Goal: Transaction & Acquisition: Purchase product/service

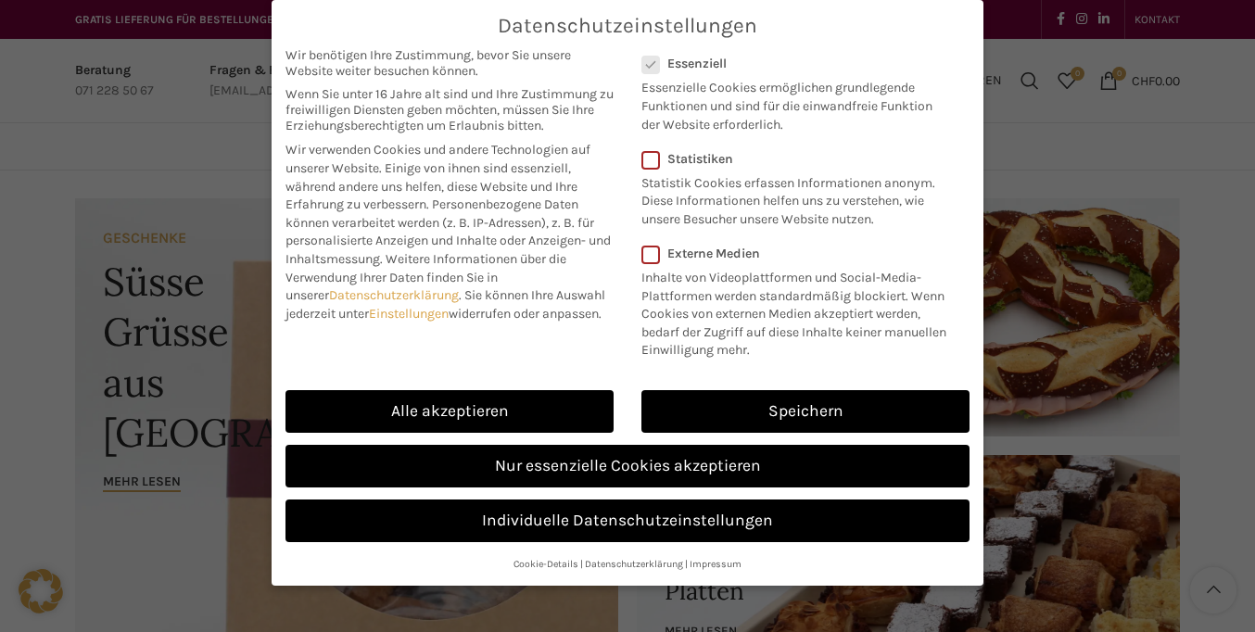
click at [627, 25] on span "Datenschutzeinstellungen" at bounding box center [628, 26] width 260 height 24
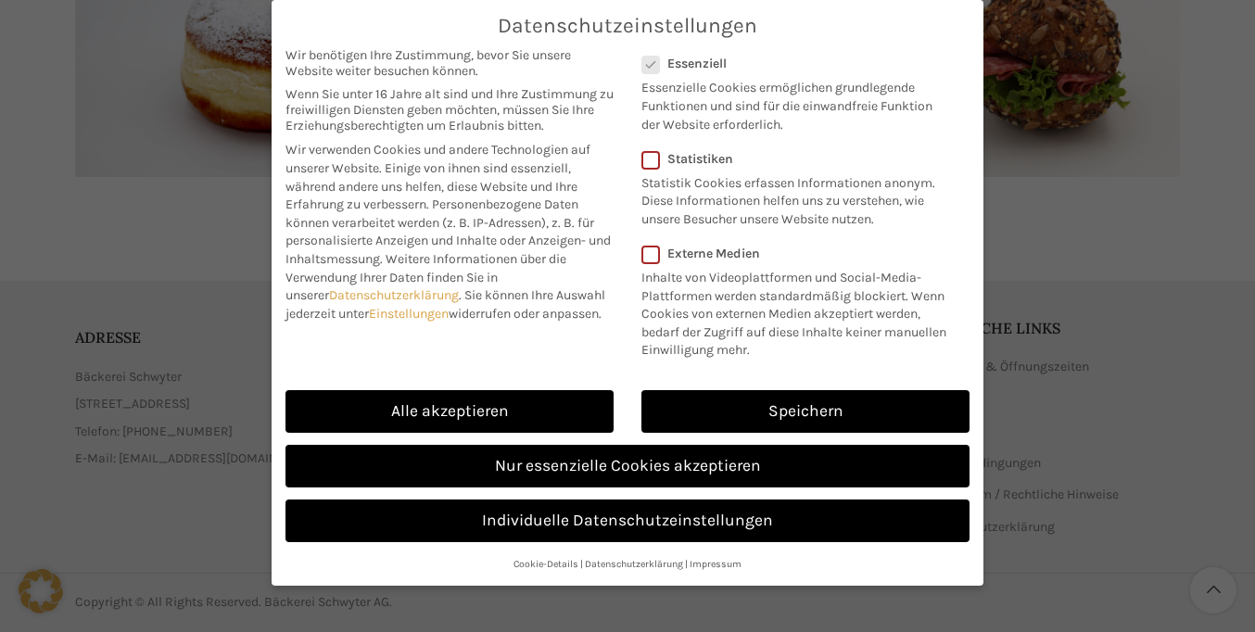
click at [450, 189] on span "Wir verwenden Cookies und andere Technologien auf unserer Website. Einige von i…" at bounding box center [437, 177] width 305 height 70
click at [805, 412] on link "Speichern" at bounding box center [805, 411] width 328 height 43
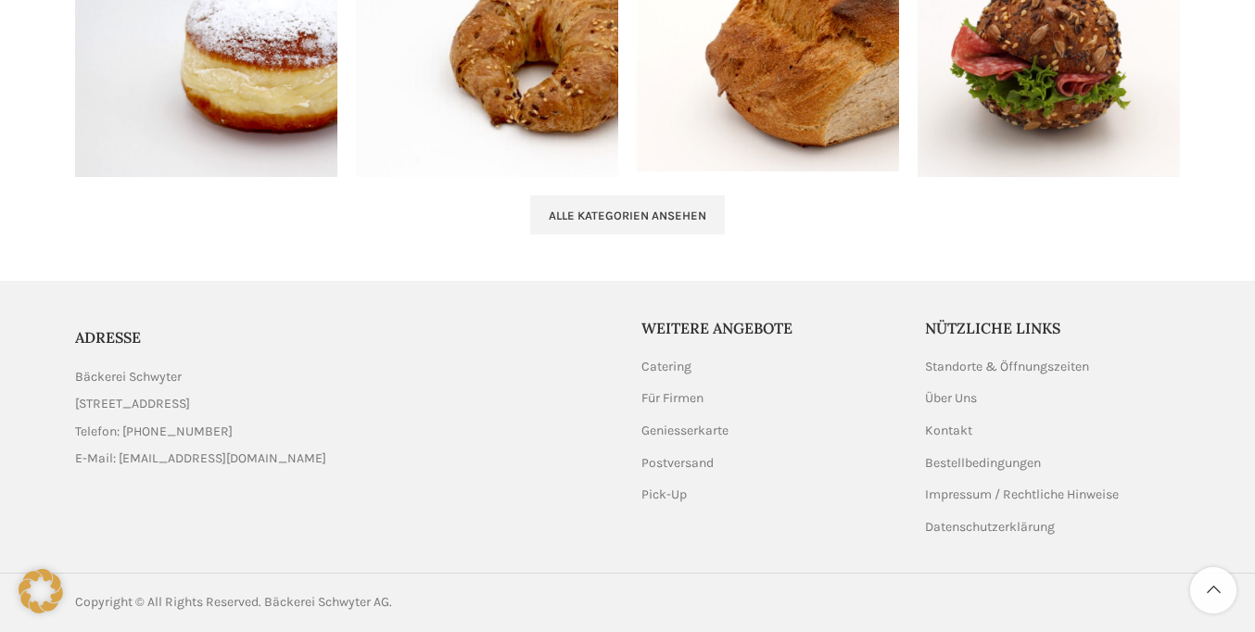
click at [41, 591] on icon at bounding box center [41, 591] width 44 height 44
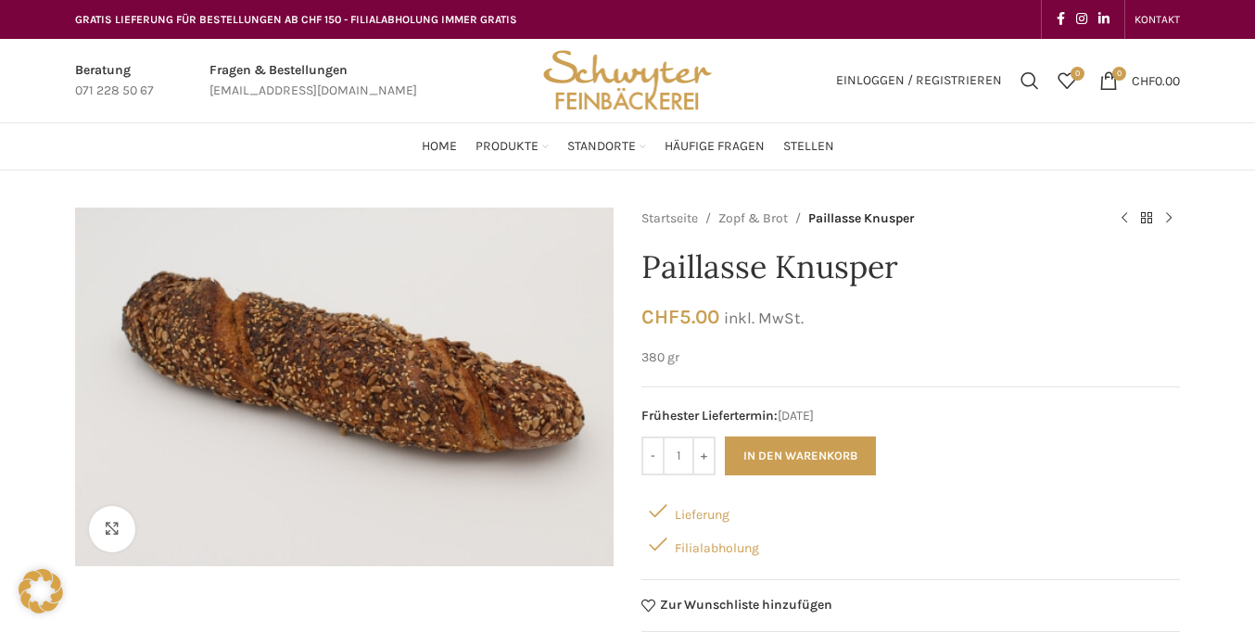
click at [41, 591] on icon at bounding box center [41, 591] width 44 height 44
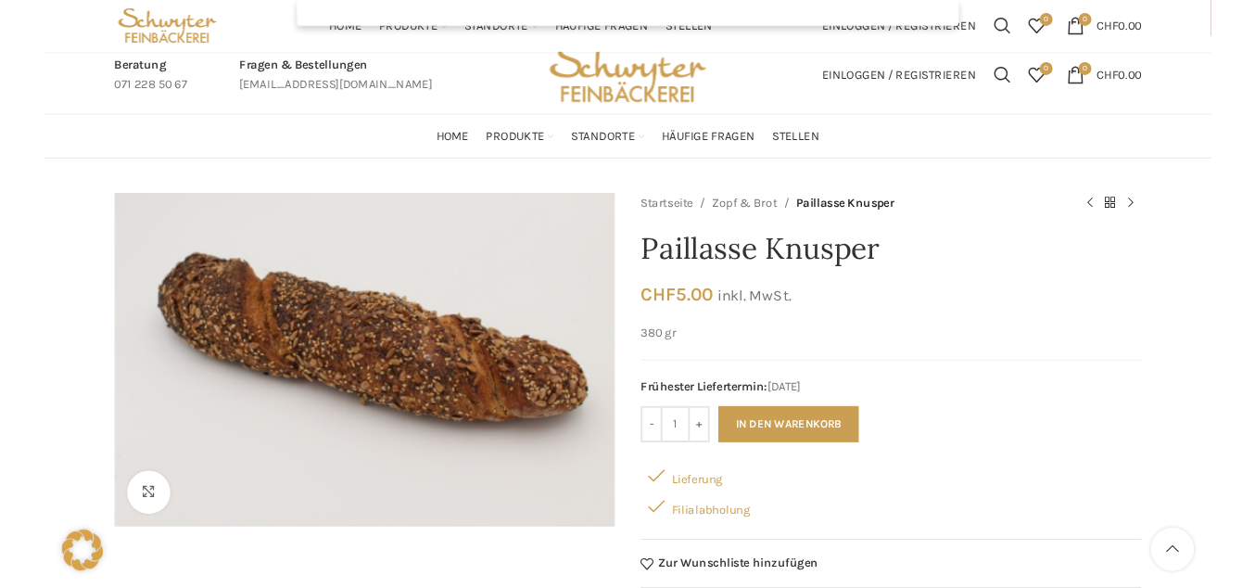
scroll to position [1063, 0]
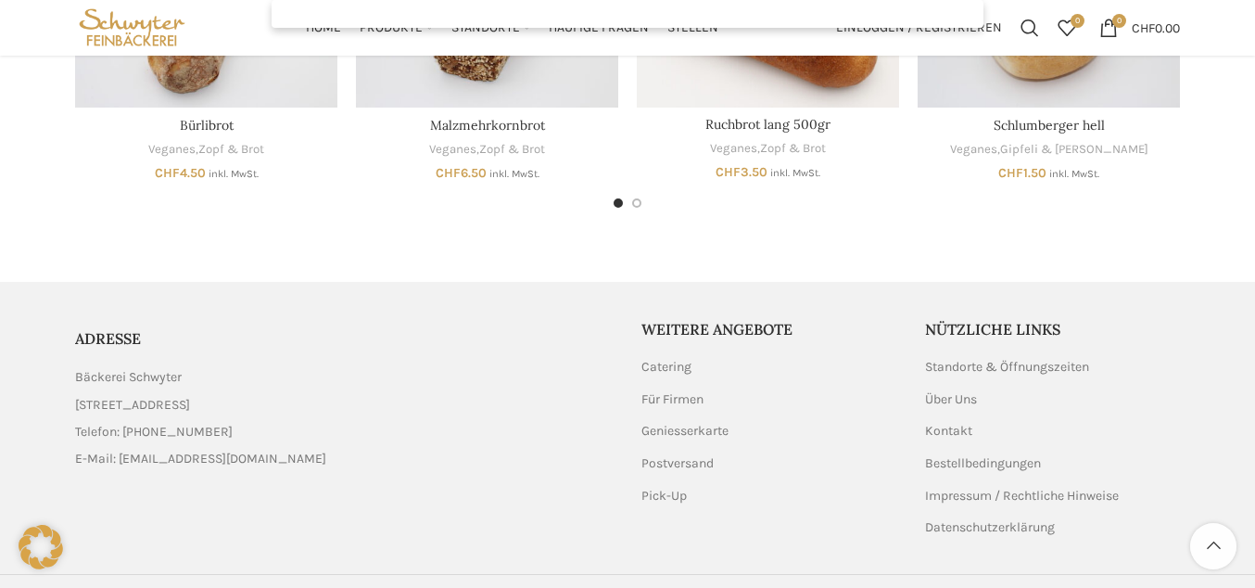
checkbox input "false"
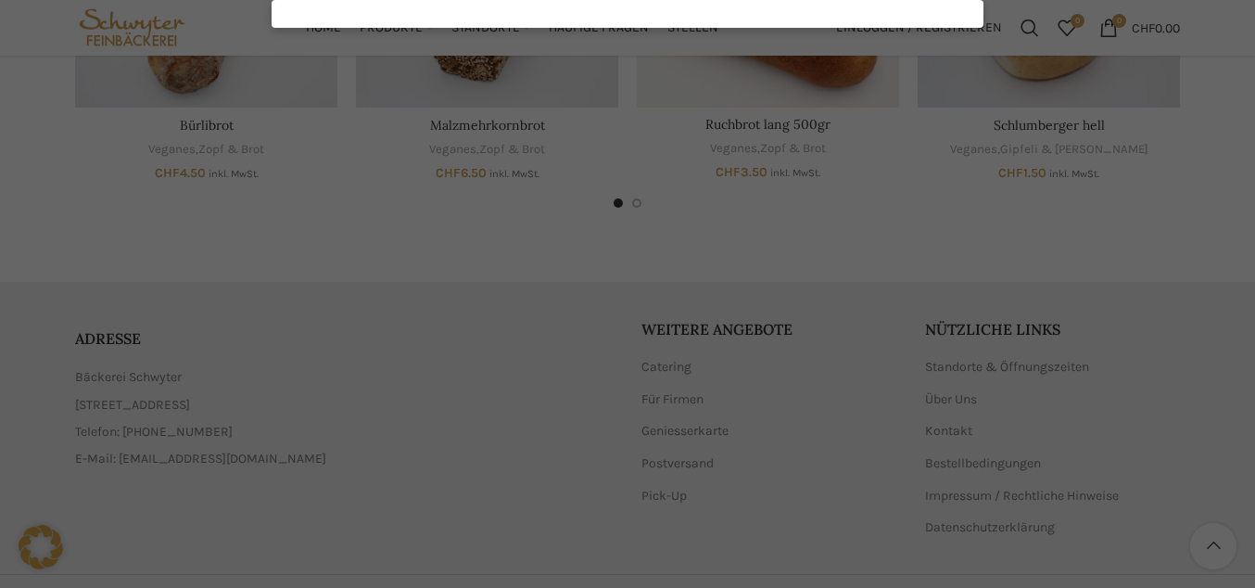
checkbox input "false"
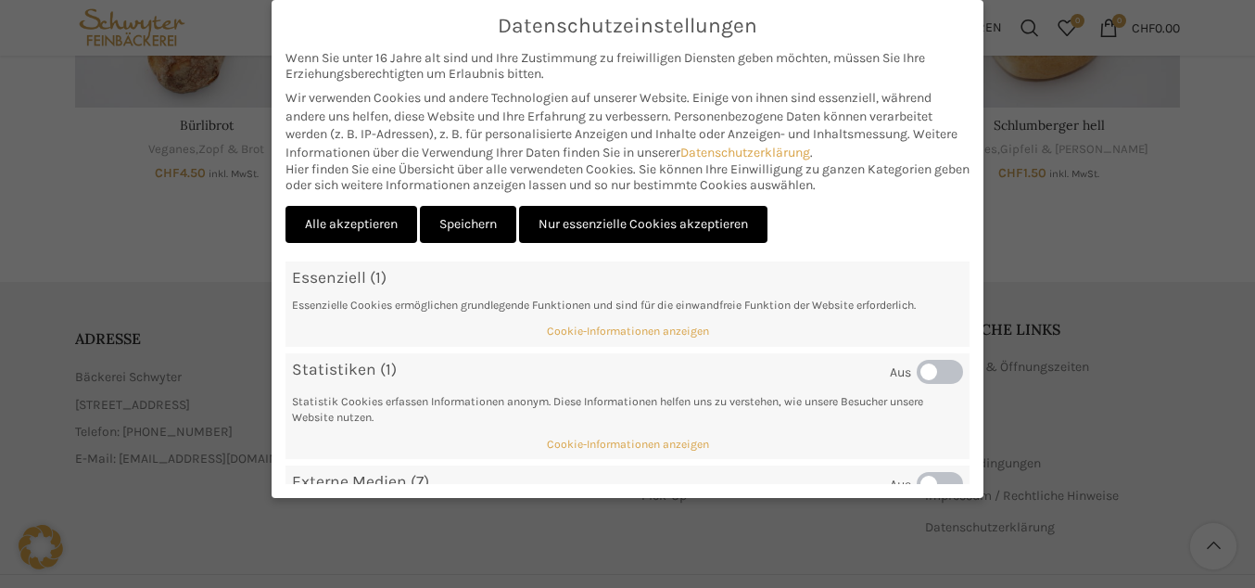
click at [622, 121] on span "Wir verwenden Cookies und andere Technologien auf unserer Website. Einige von i…" at bounding box center [608, 107] width 646 height 34
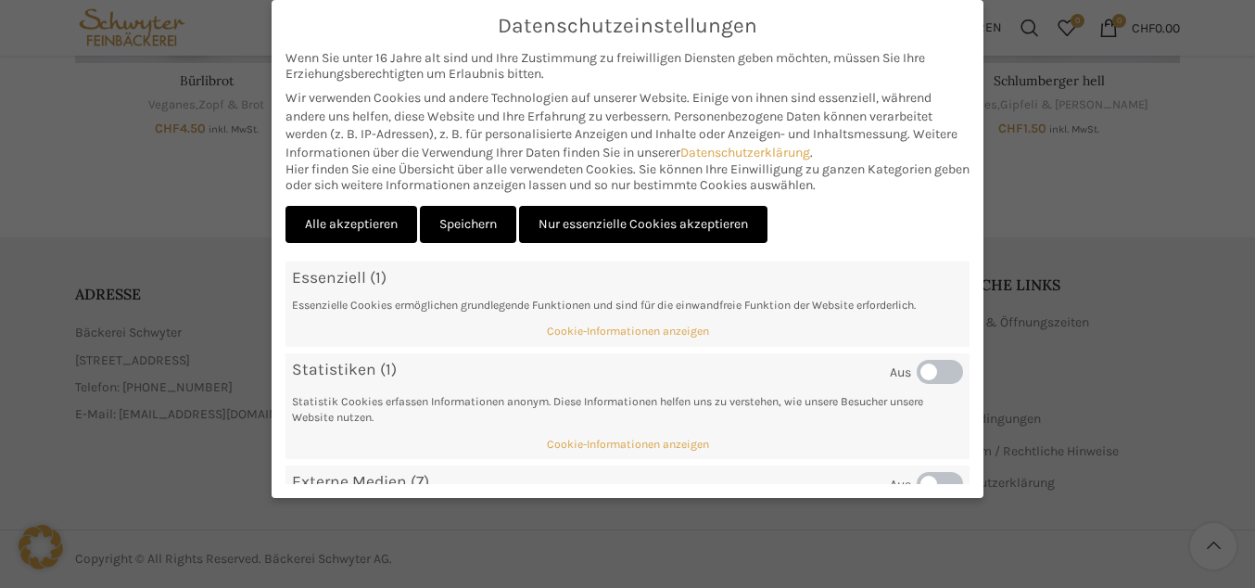
click at [470, 223] on link "Speichern" at bounding box center [468, 225] width 96 height 38
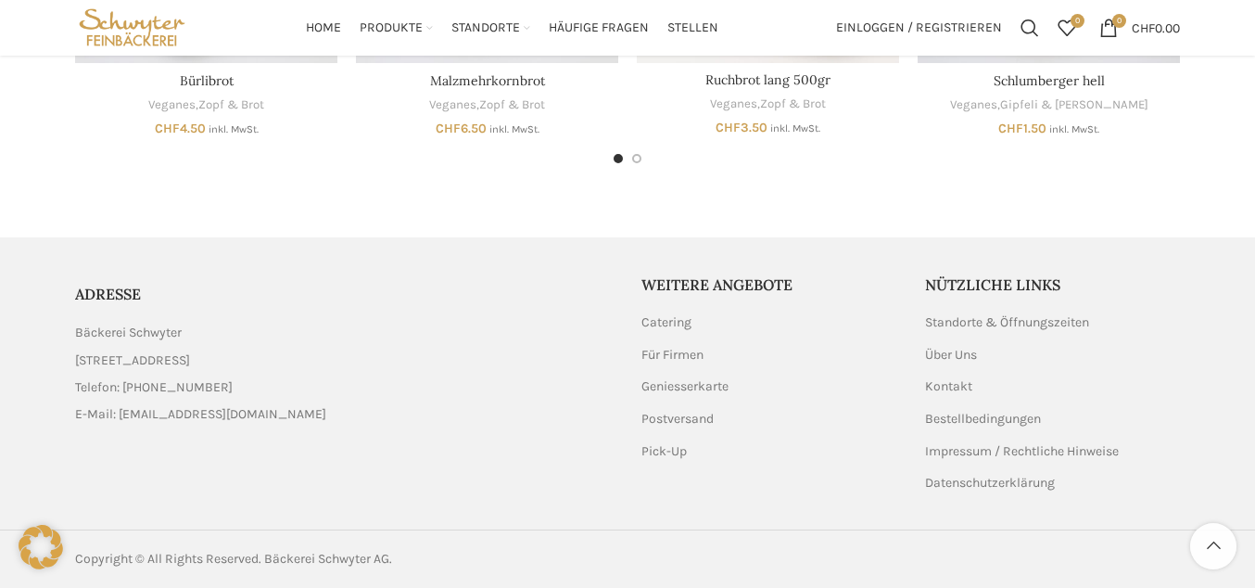
click at [41, 547] on icon at bounding box center [41, 547] width 44 height 44
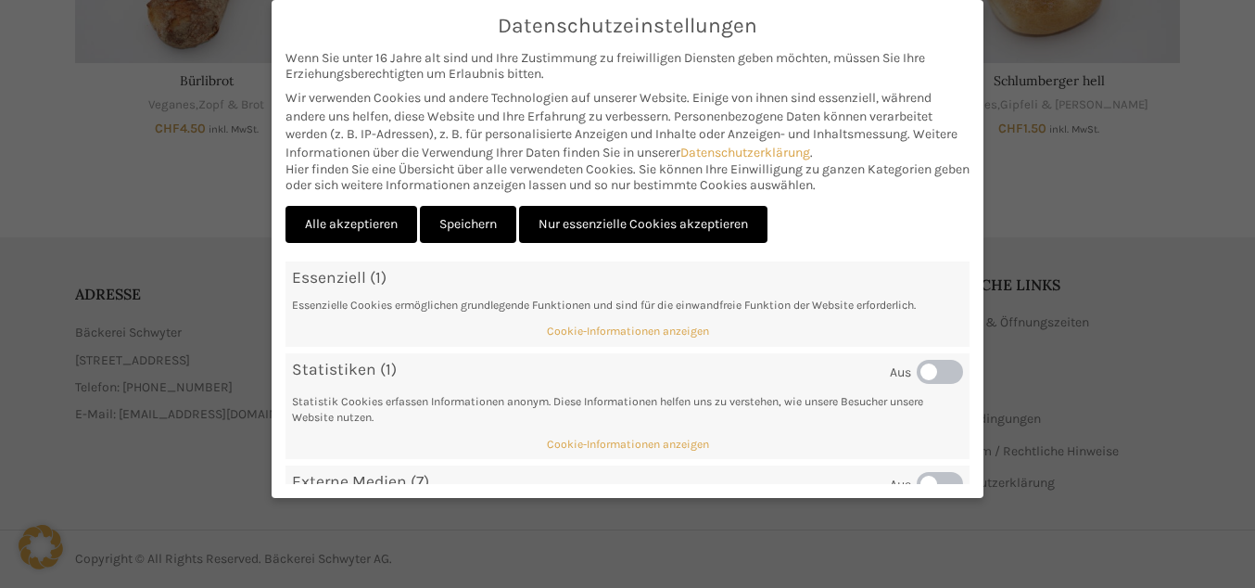
scroll to position [0, 0]
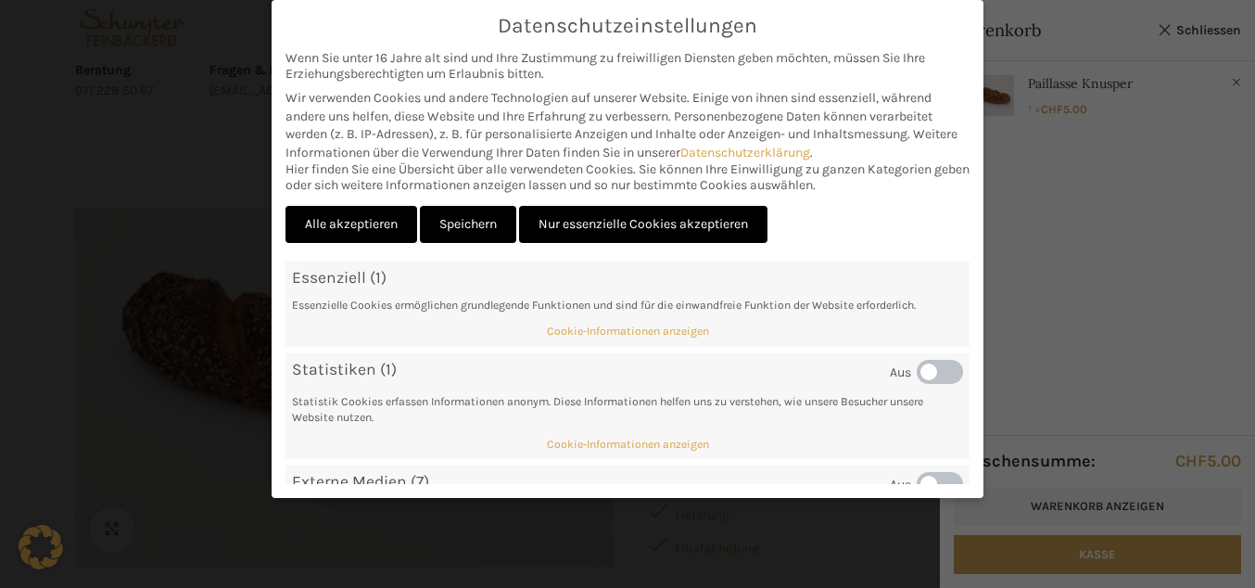
click at [622, 121] on span "Wir verwenden Cookies und andere Technologien auf unserer Website. Einige von i…" at bounding box center [608, 107] width 646 height 34
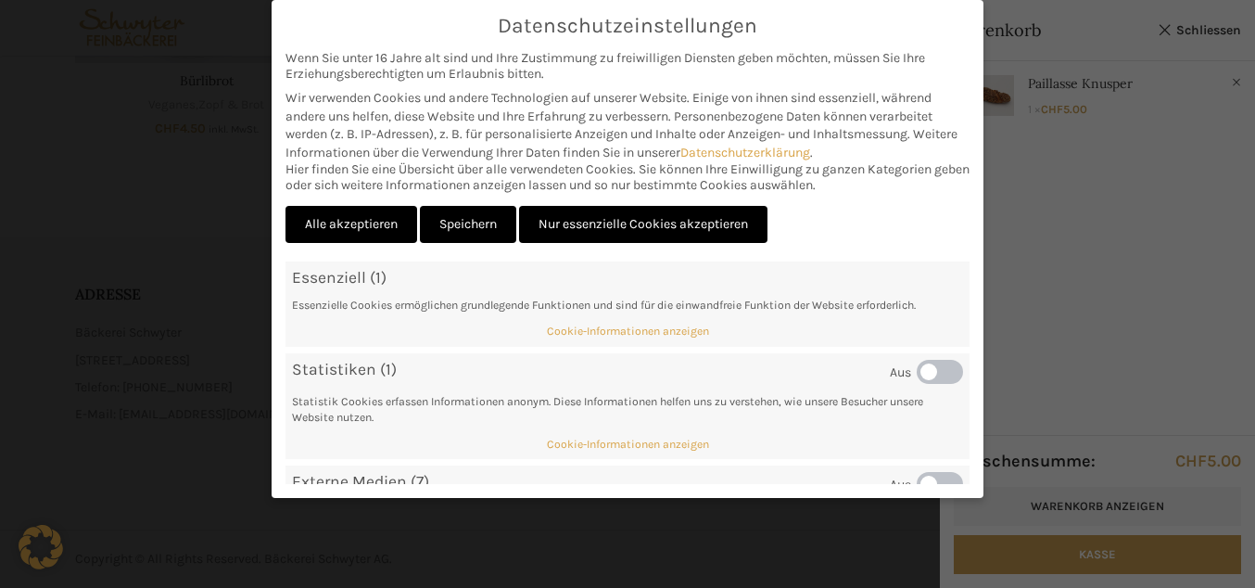
click at [470, 223] on link "Speichern" at bounding box center [468, 225] width 96 height 38
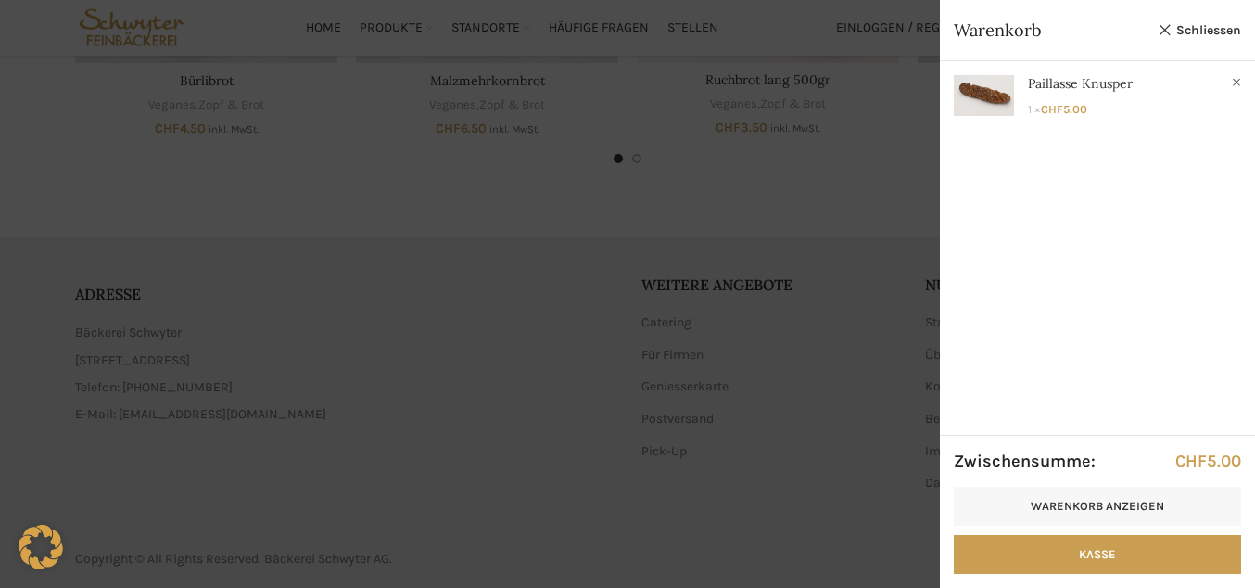
click at [41, 547] on icon at bounding box center [41, 547] width 44 height 44
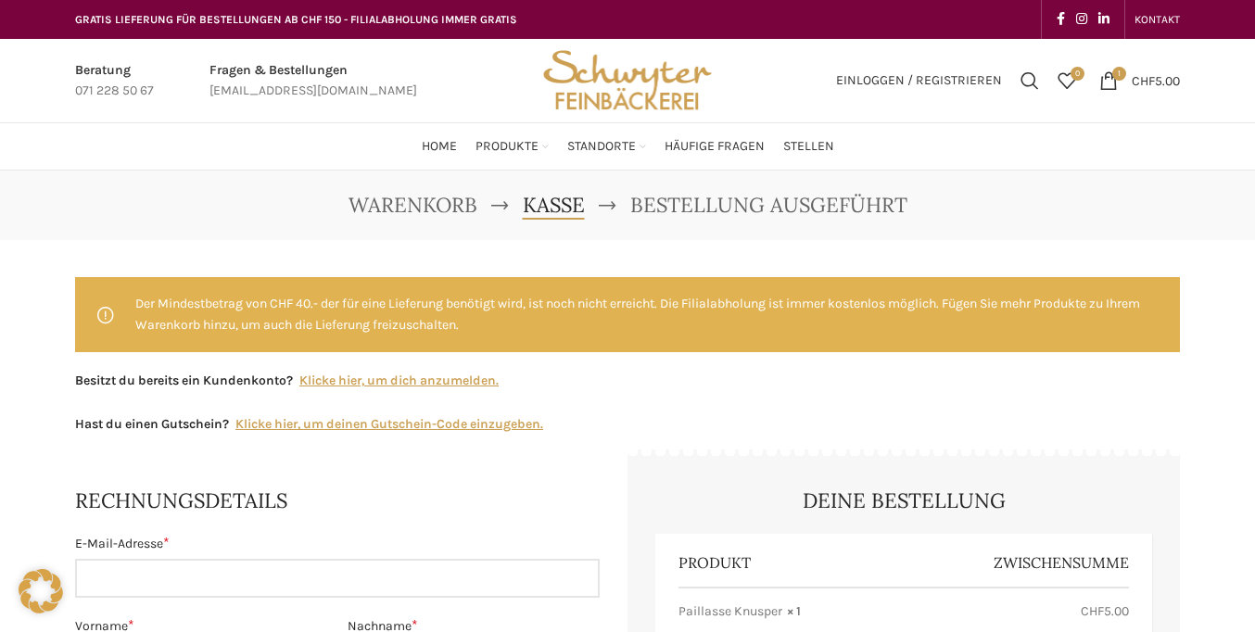
select select "SG"
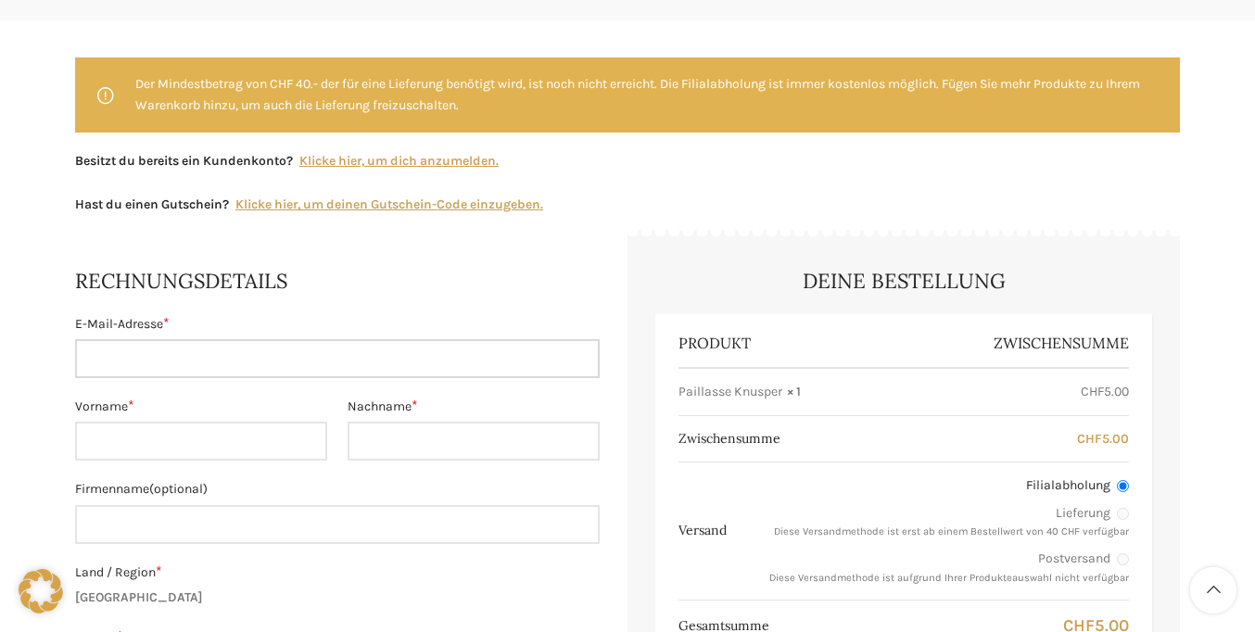
click at [337, 359] on input "E-Mail-Adresse *" at bounding box center [337, 358] width 525 height 39
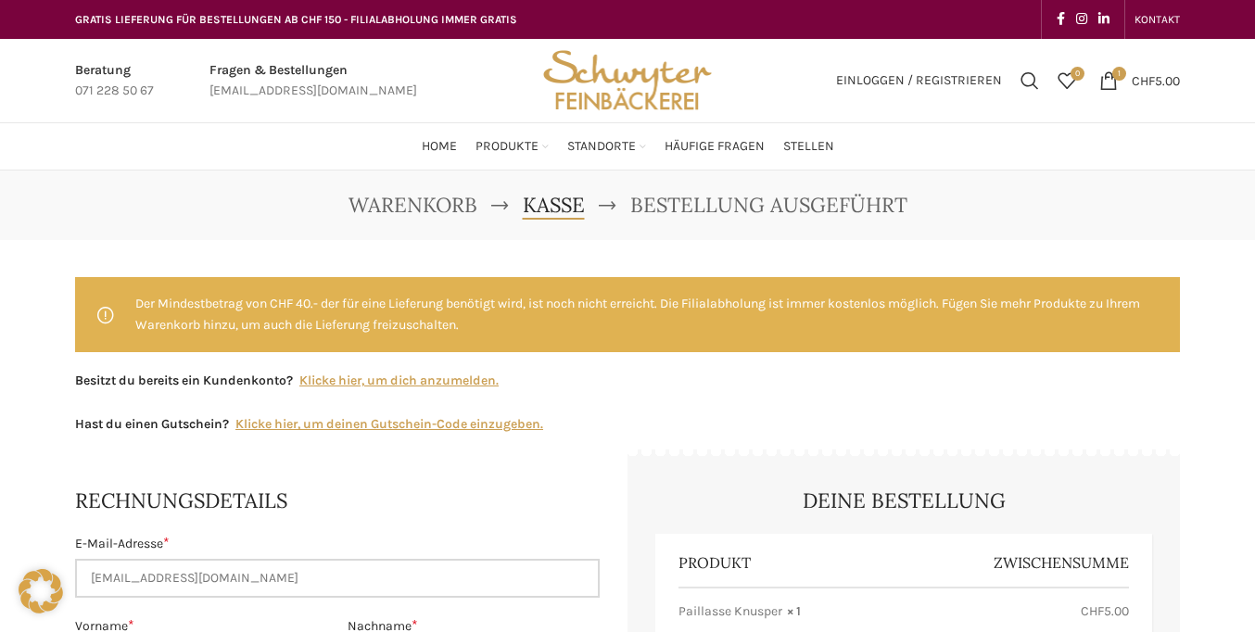
type input "[EMAIL_ADDRESS][DOMAIN_NAME]"
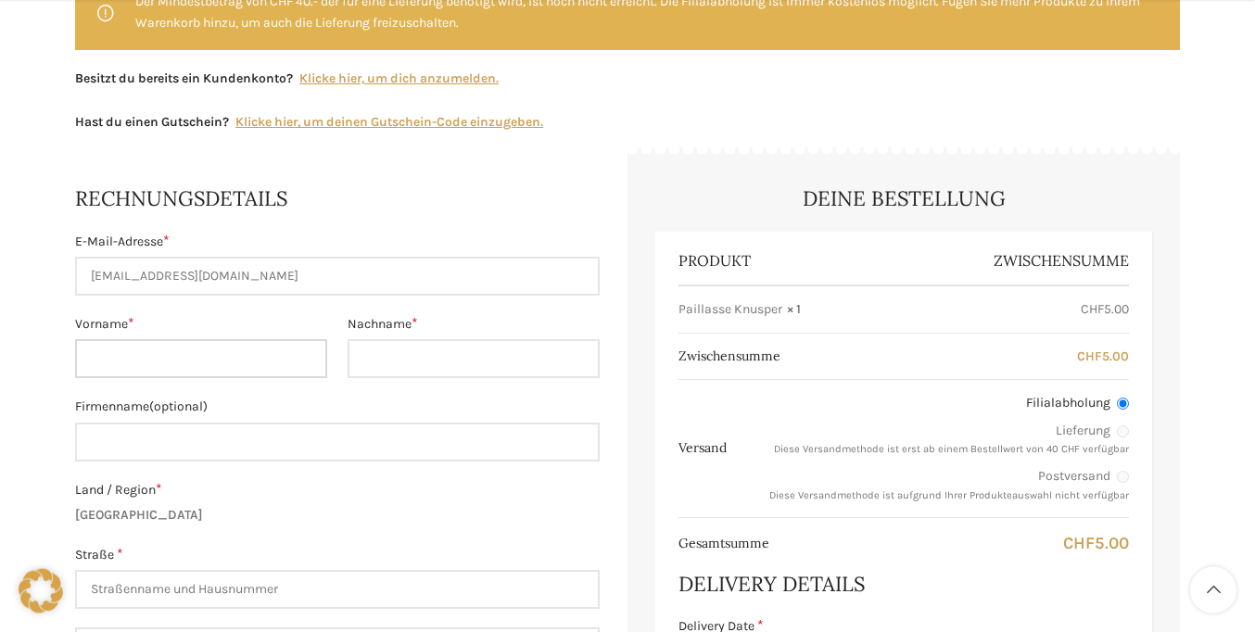
click at [200, 359] on input "Vorname *" at bounding box center [201, 358] width 252 height 39
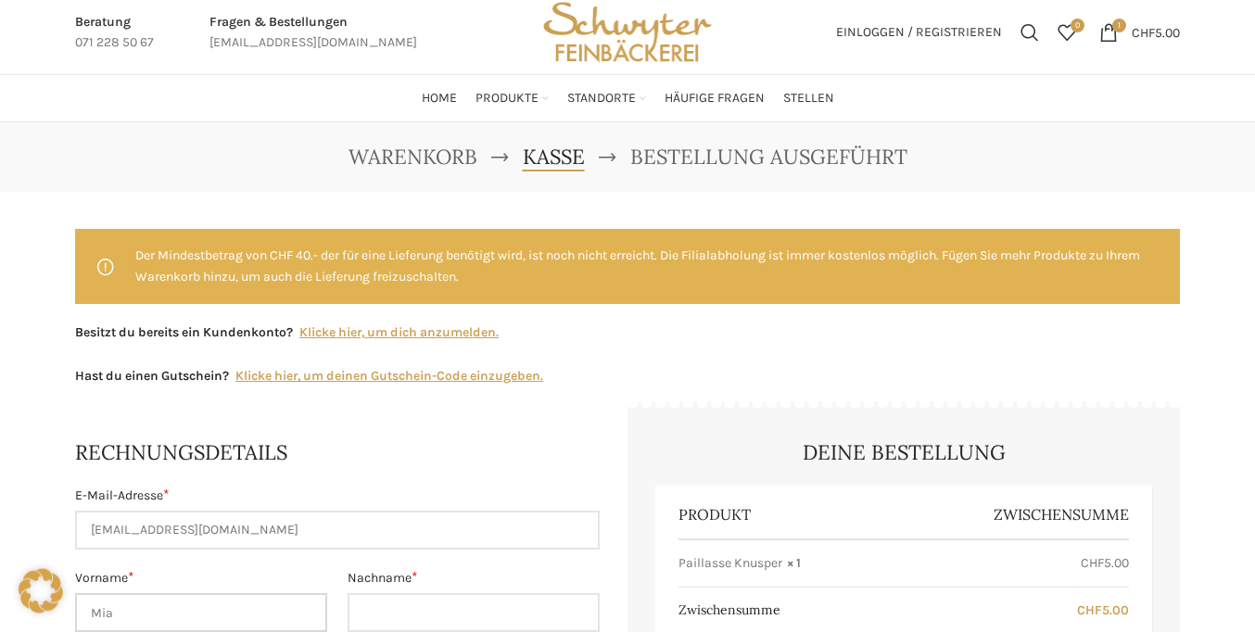
type input "Mia"
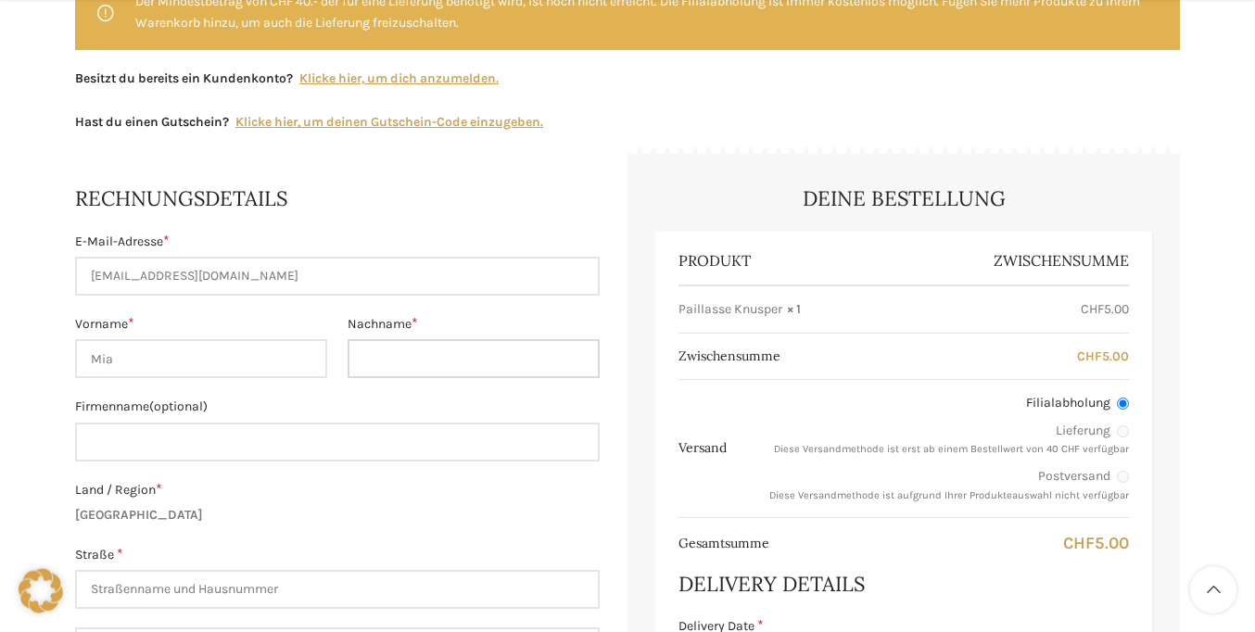
click at [474, 359] on input "Nachname *" at bounding box center [474, 358] width 252 height 39
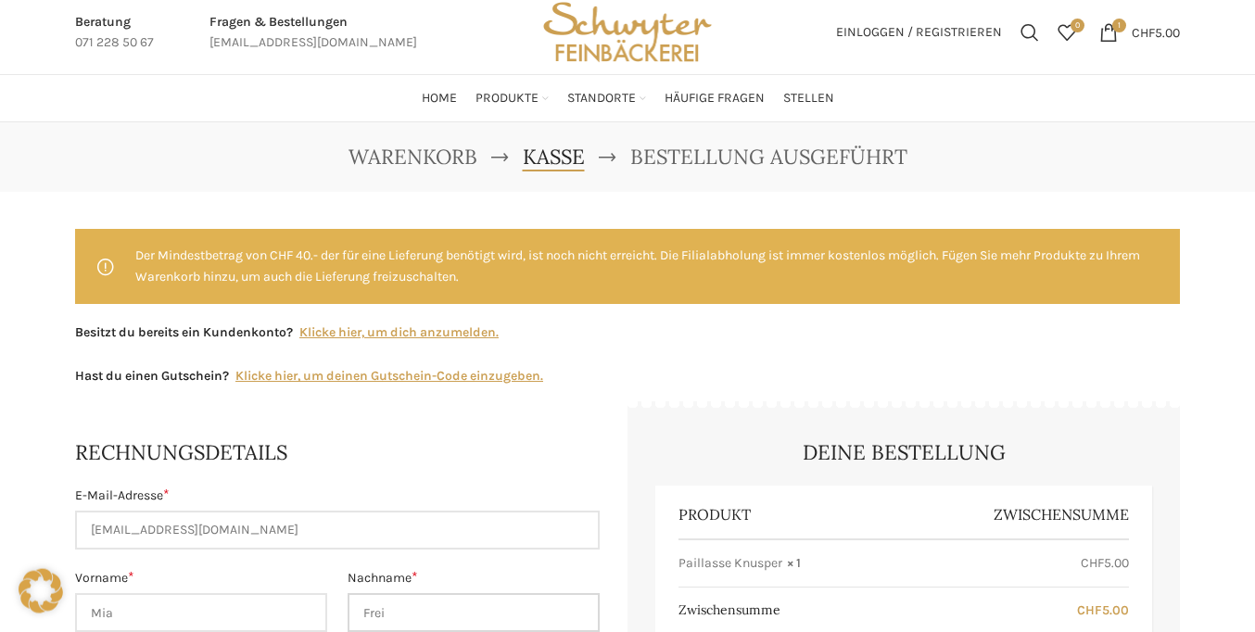
type input "Frei"
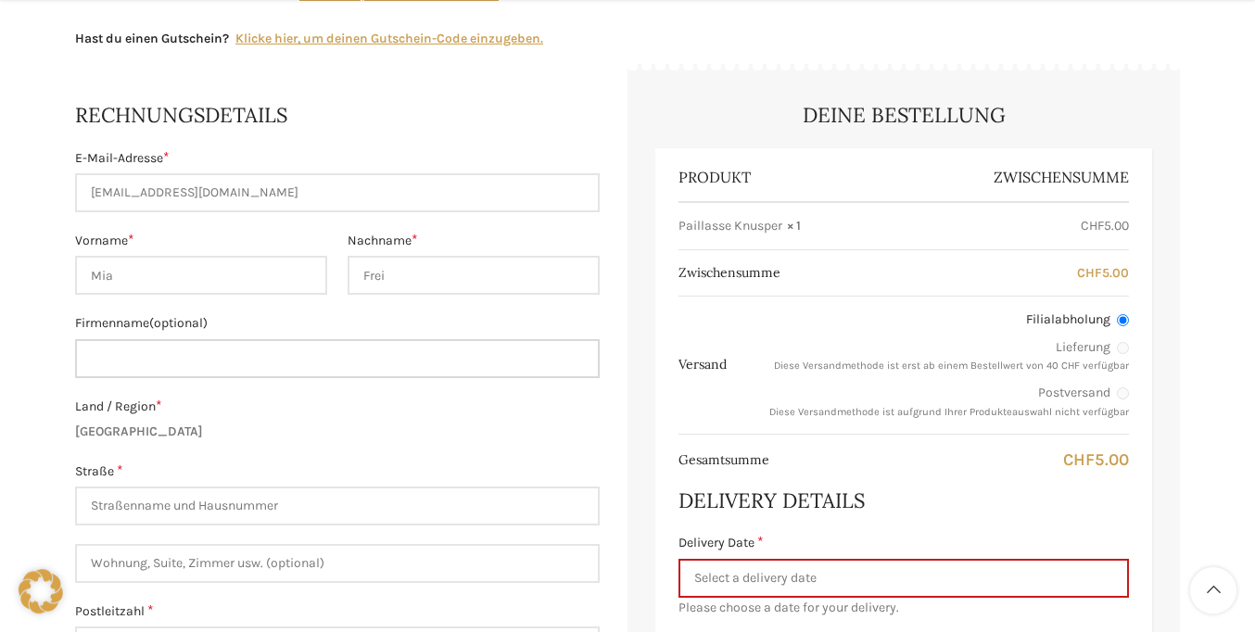
scroll to position [533, 0]
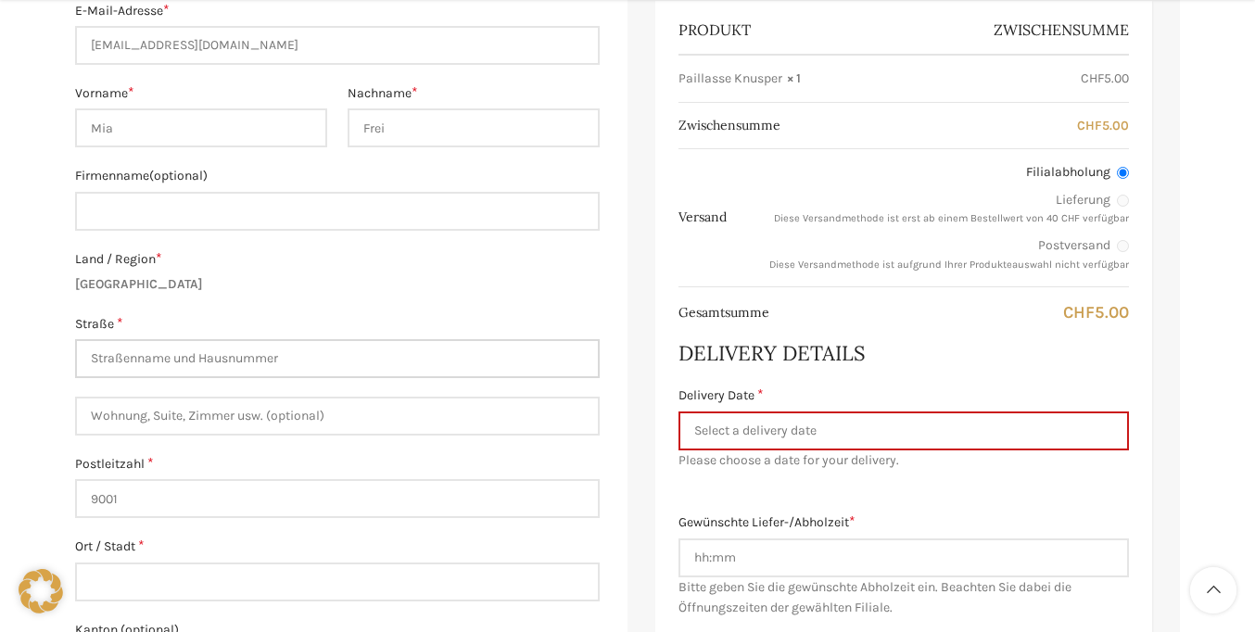
click at [337, 359] on input "Straße *" at bounding box center [337, 358] width 525 height 39
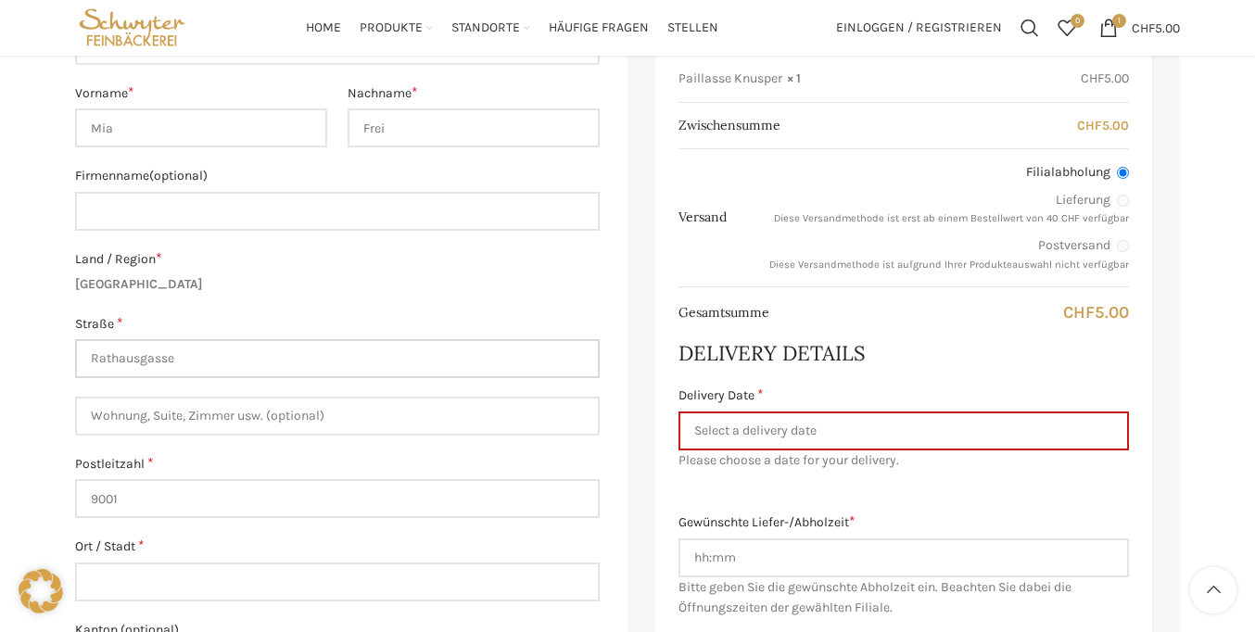
scroll to position [279, 0]
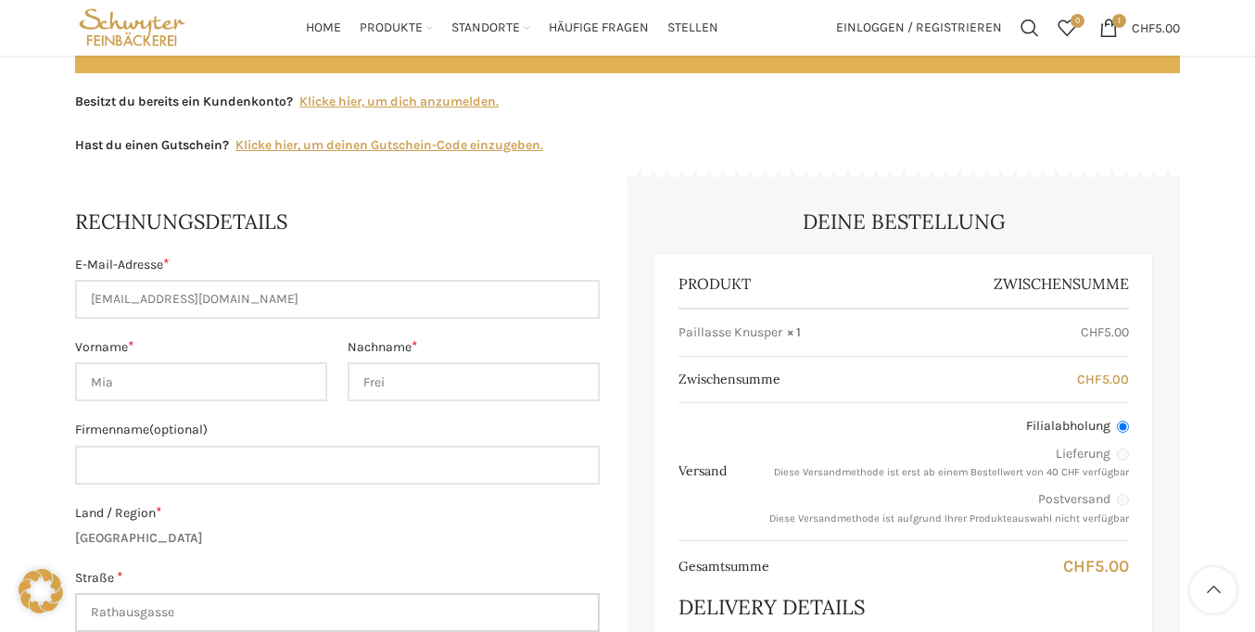
type input "Rathausgasse"
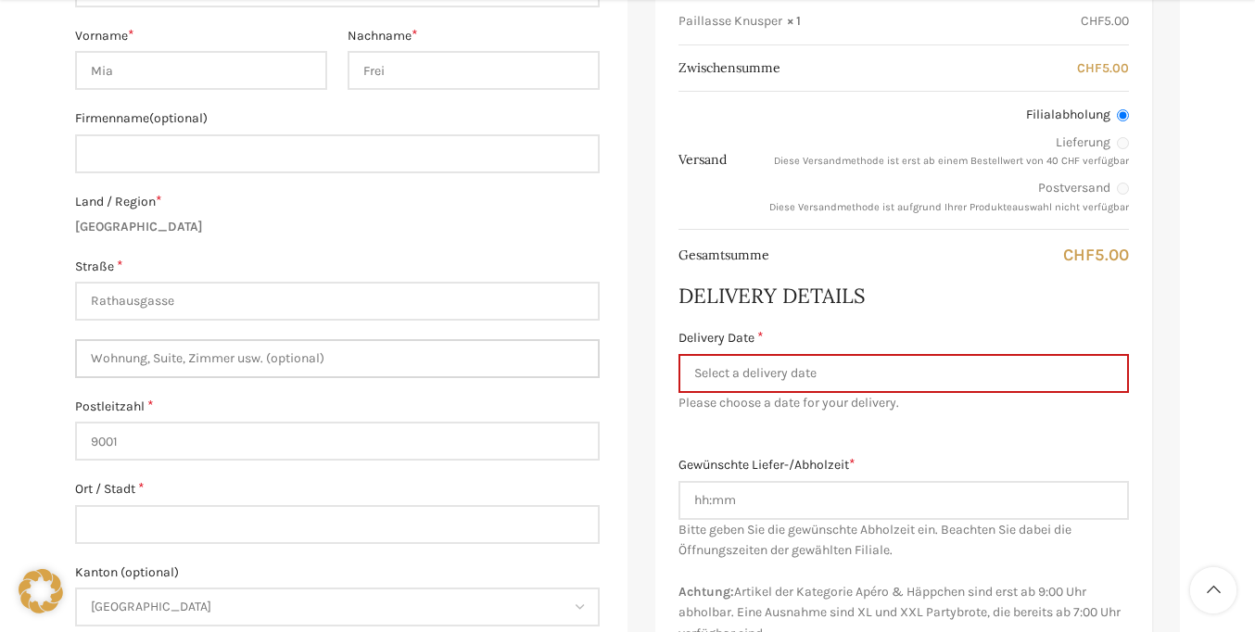
scroll to position [922, 0]
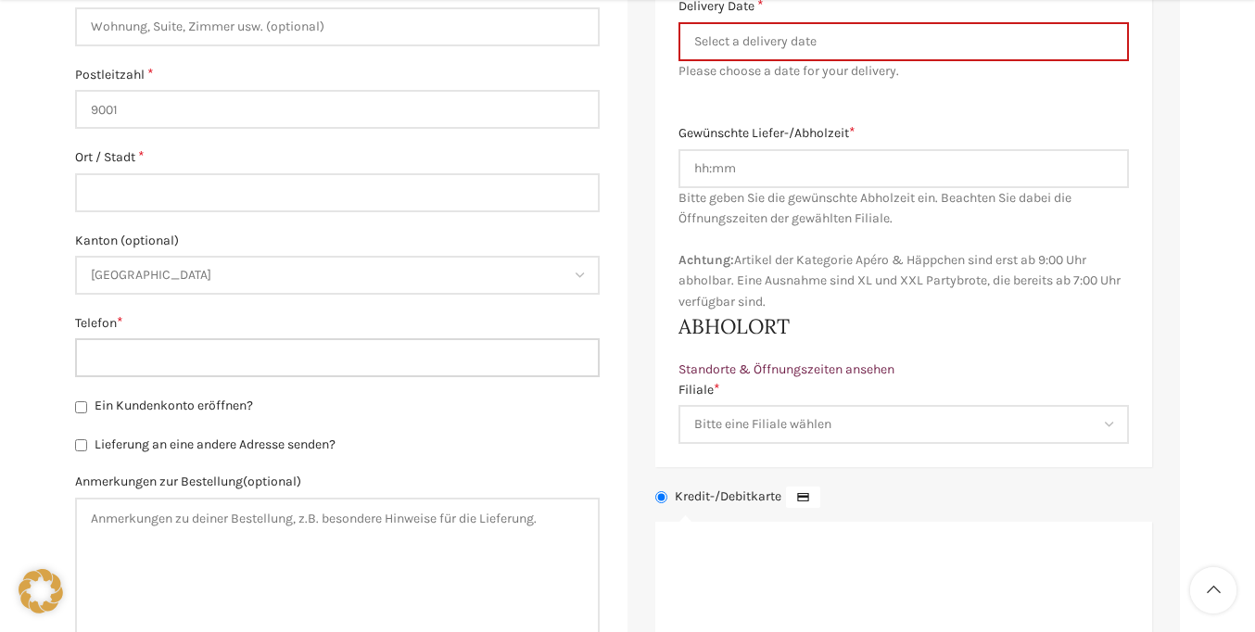
click at [337, 358] on input "Telefon *" at bounding box center [337, 357] width 525 height 39
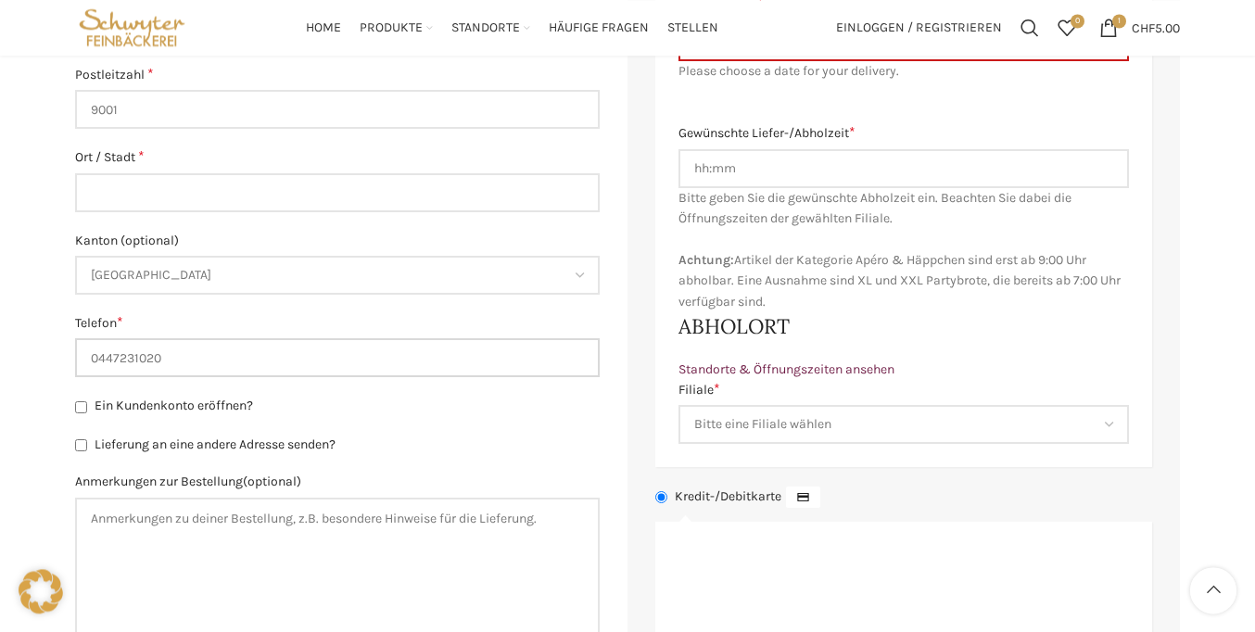
scroll to position [668, 0]
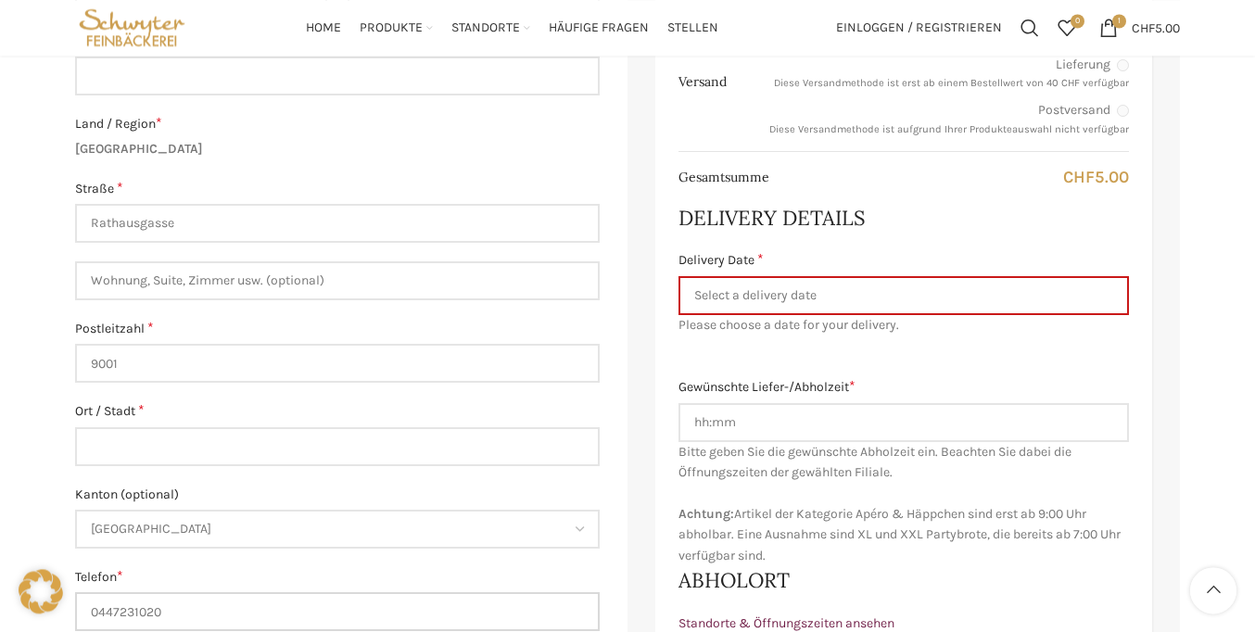
type input "0447231020"
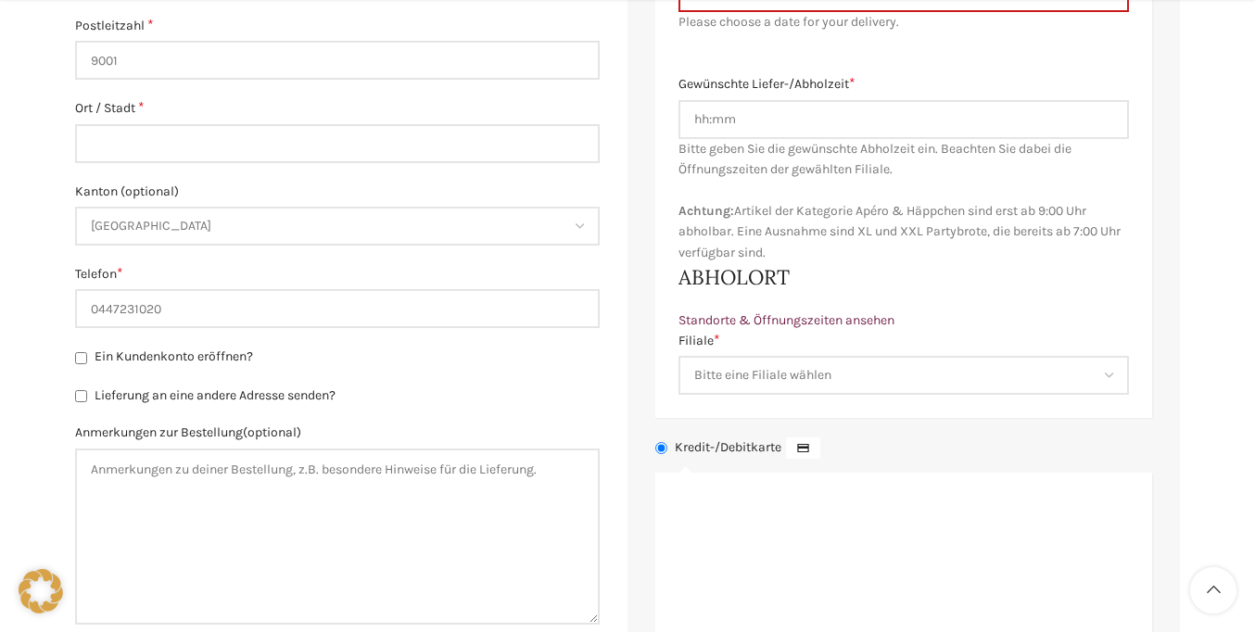
scroll to position [756, 0]
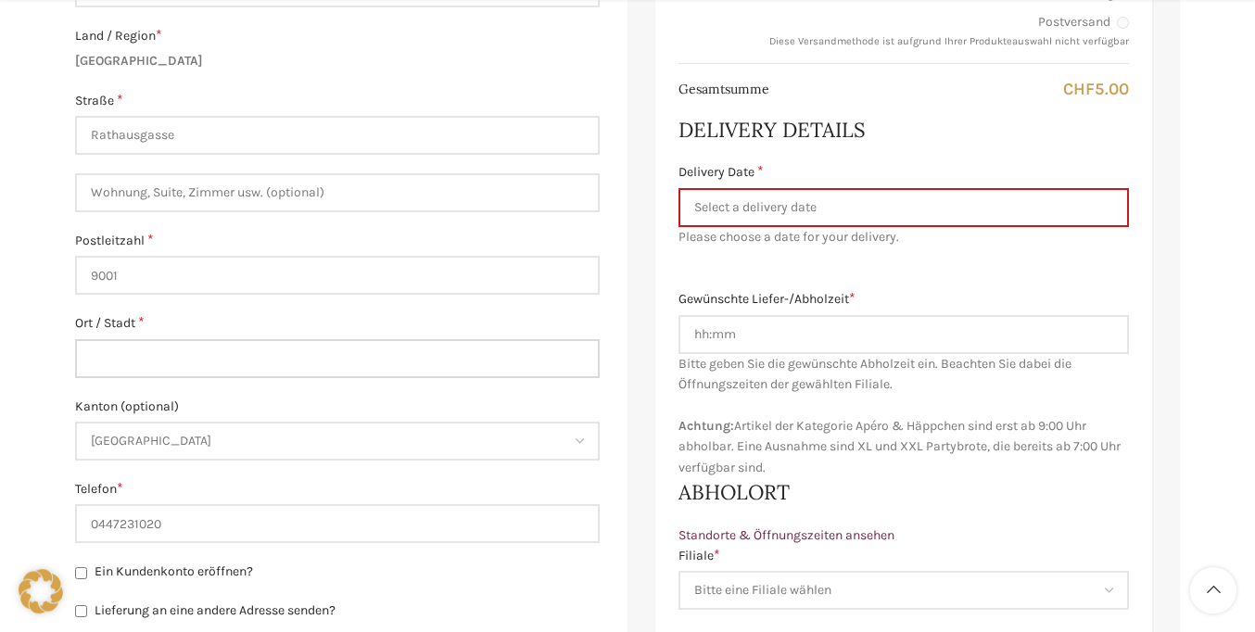
click at [337, 358] on input "Ort / Stadt *" at bounding box center [337, 358] width 525 height 39
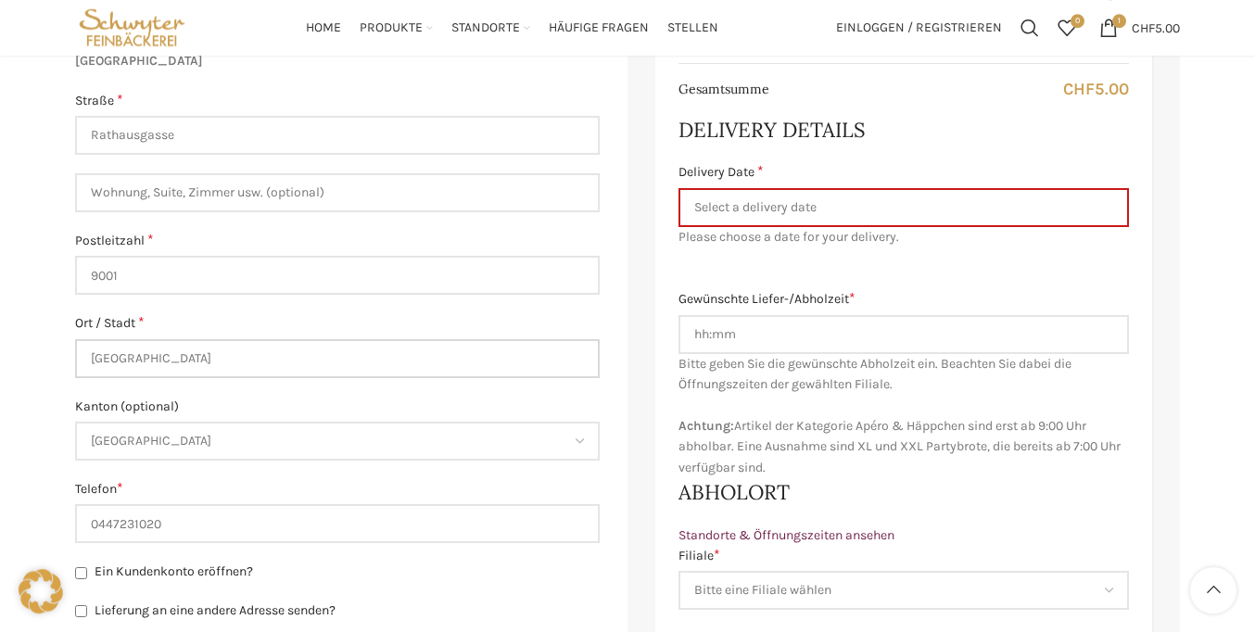
scroll to position [502, 0]
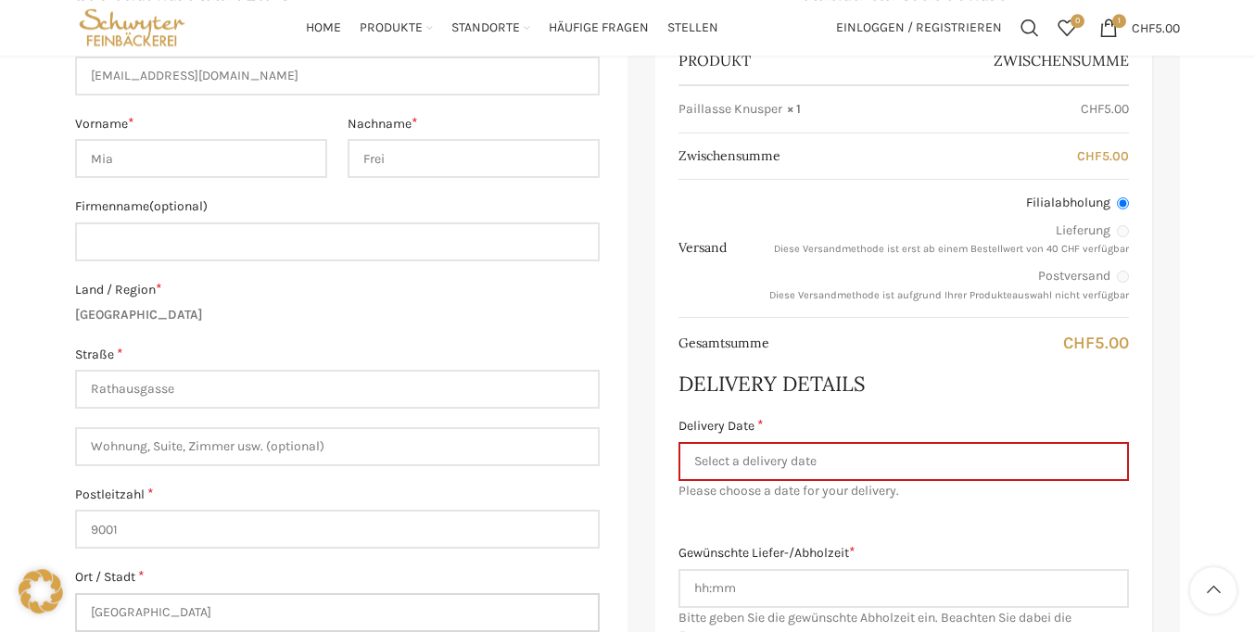
type input "[GEOGRAPHIC_DATA]"
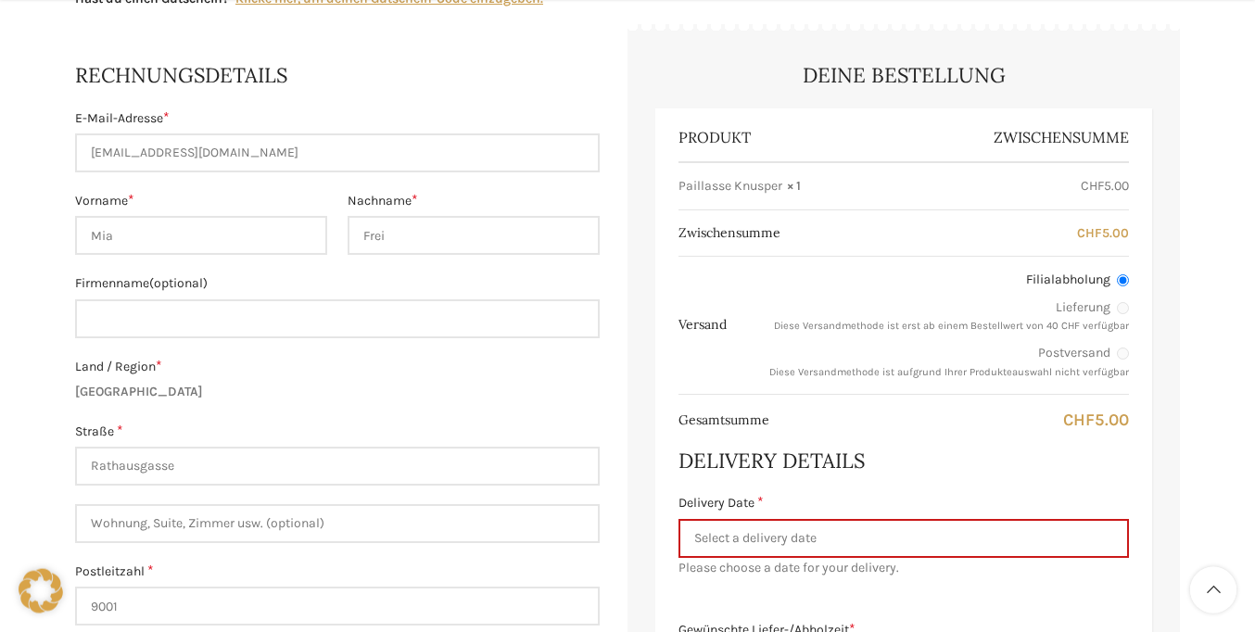
scroll to position [472, 0]
